Goal: Transaction & Acquisition: Obtain resource

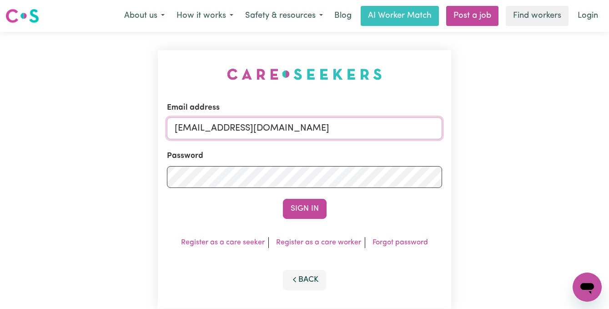
drag, startPoint x: 347, startPoint y: 129, endPoint x: 0, endPoint y: 127, distance: 346.6
click at [0, 127] on div "Email address [EMAIL_ADDRESS][DOMAIN_NAME] Password Sign In Register as a care …" at bounding box center [304, 179] width 609 height 295
type input "superuser~[EMAIL_ADDRESS][DOMAIN_NAME]"
click at [0, 176] on div "Email address superuser~[EMAIL_ADDRESS][DOMAIN_NAME] Password Sign In Register …" at bounding box center [304, 179] width 609 height 295
click at [283, 199] on button "Sign In" at bounding box center [305, 209] width 44 height 20
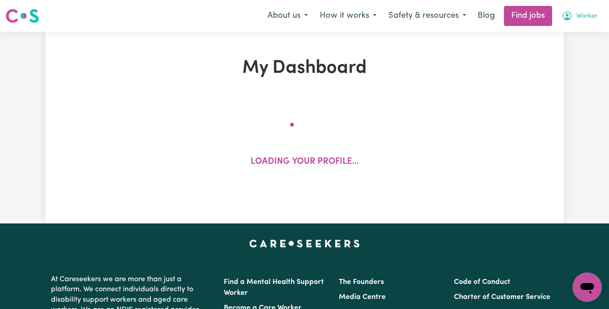
click at [591, 19] on span "Worker" at bounding box center [586, 16] width 21 height 10
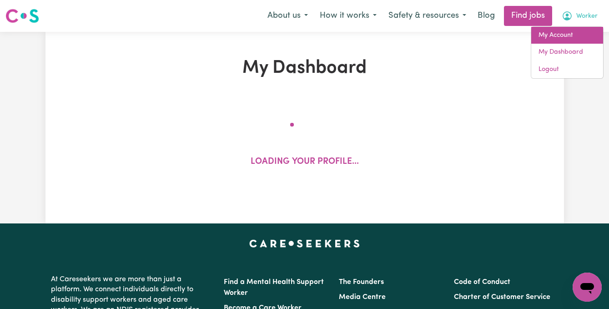
click at [589, 35] on link "My Account" at bounding box center [567, 35] width 72 height 17
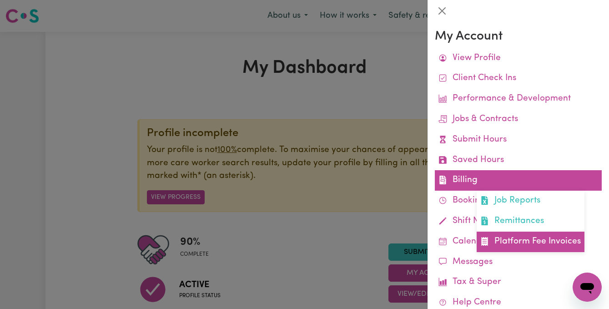
click at [543, 241] on link "Platform Fee Invoices" at bounding box center [531, 241] width 108 height 20
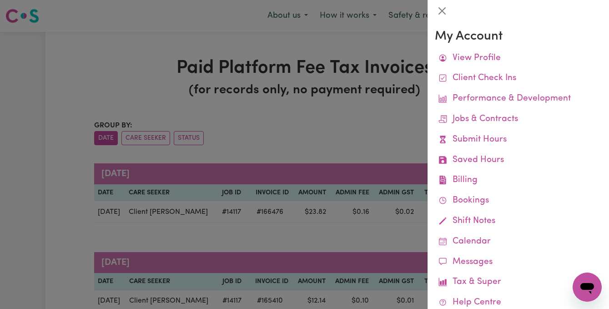
click at [385, 125] on div at bounding box center [304, 154] width 609 height 309
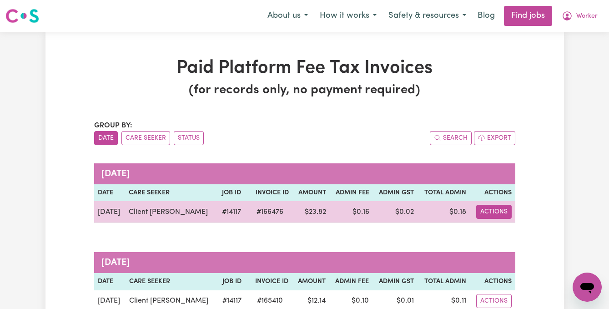
click at [488, 217] on button "Actions" at bounding box center [493, 212] width 35 height 14
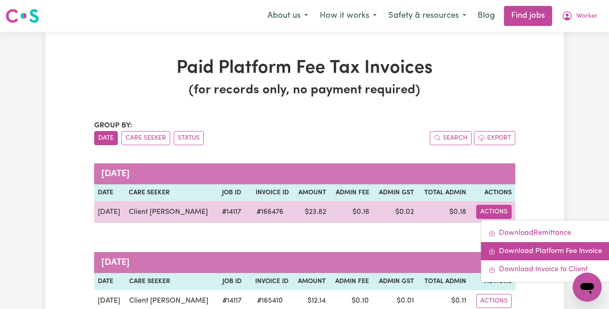
click at [493, 247] on link "Download Platform Fee Invoice" at bounding box center [545, 251] width 129 height 18
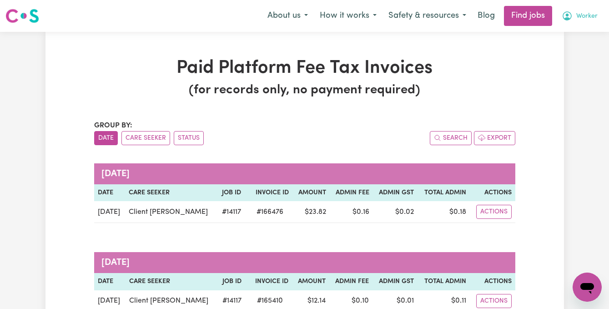
click at [584, 13] on span "Worker" at bounding box center [586, 16] width 21 height 10
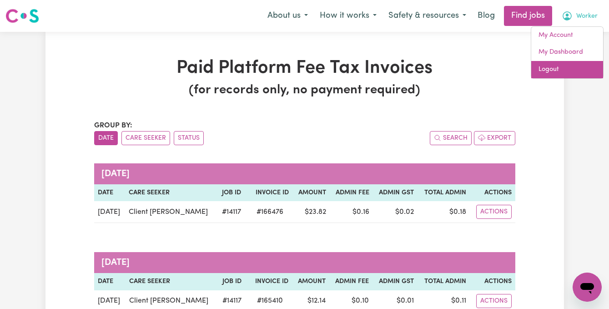
click at [573, 70] on link "Logout" at bounding box center [567, 69] width 72 height 17
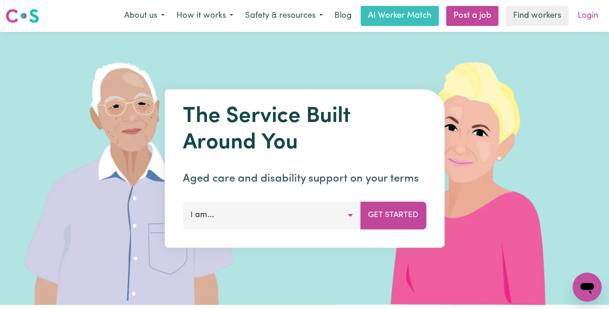
click at [592, 24] on link "Login" at bounding box center [587, 16] width 31 height 20
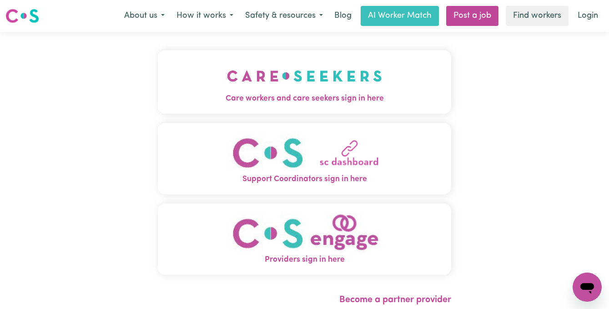
click at [283, 68] on img "Care workers and care seekers sign in here" at bounding box center [304, 76] width 155 height 34
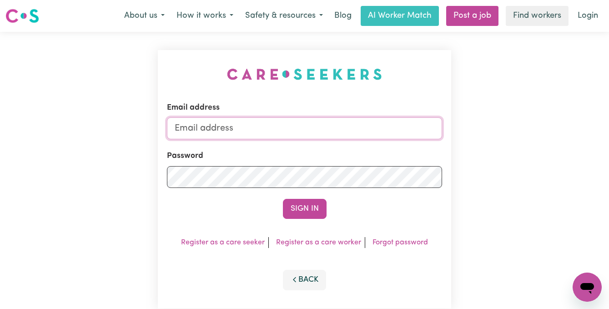
type input "[EMAIL_ADDRESS][DOMAIN_NAME]"
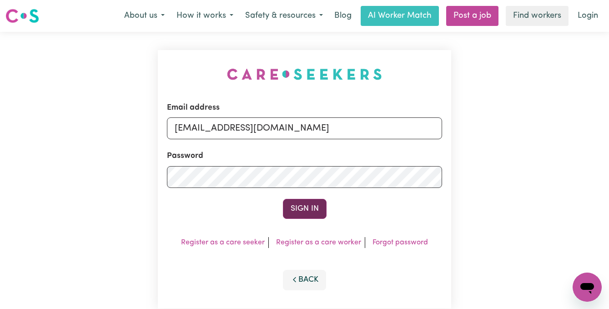
click at [313, 214] on button "Sign In" at bounding box center [305, 209] width 44 height 20
